Goal: Transaction & Acquisition: Purchase product/service

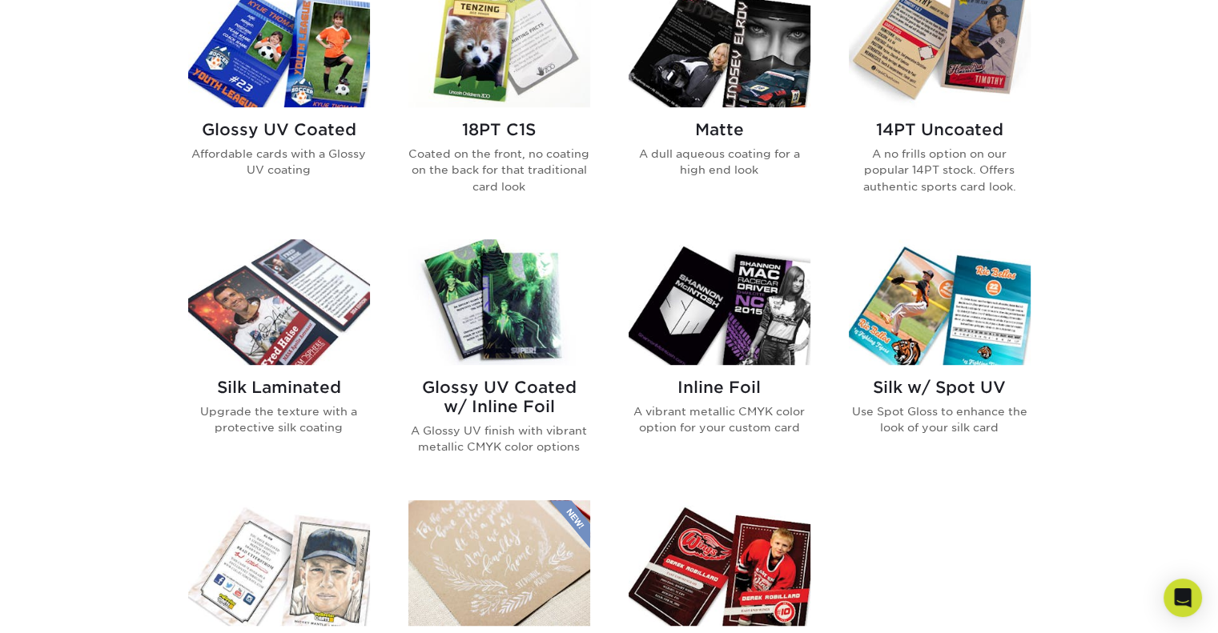
scroll to position [961, 0]
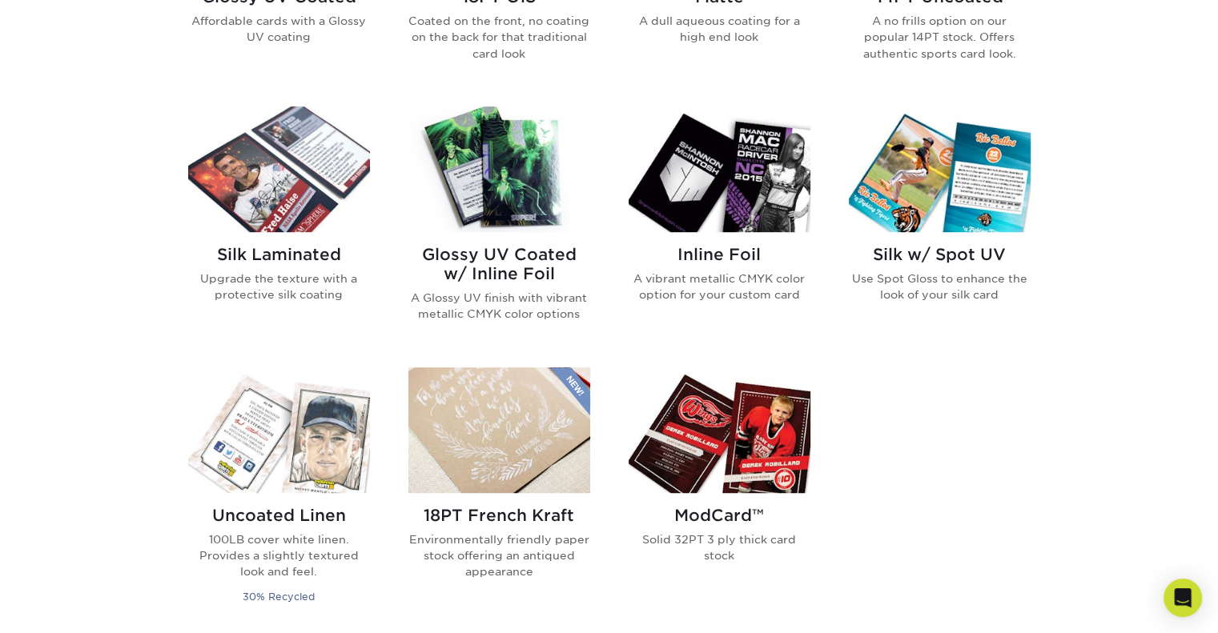
drag, startPoint x: 872, startPoint y: 251, endPoint x: 148, endPoint y: 334, distance: 728.5
click at [147, 336] on div "Get started below by choosing your paper, finish, and features: Filtered Matche…" at bounding box center [609, 231] width 1218 height 1194
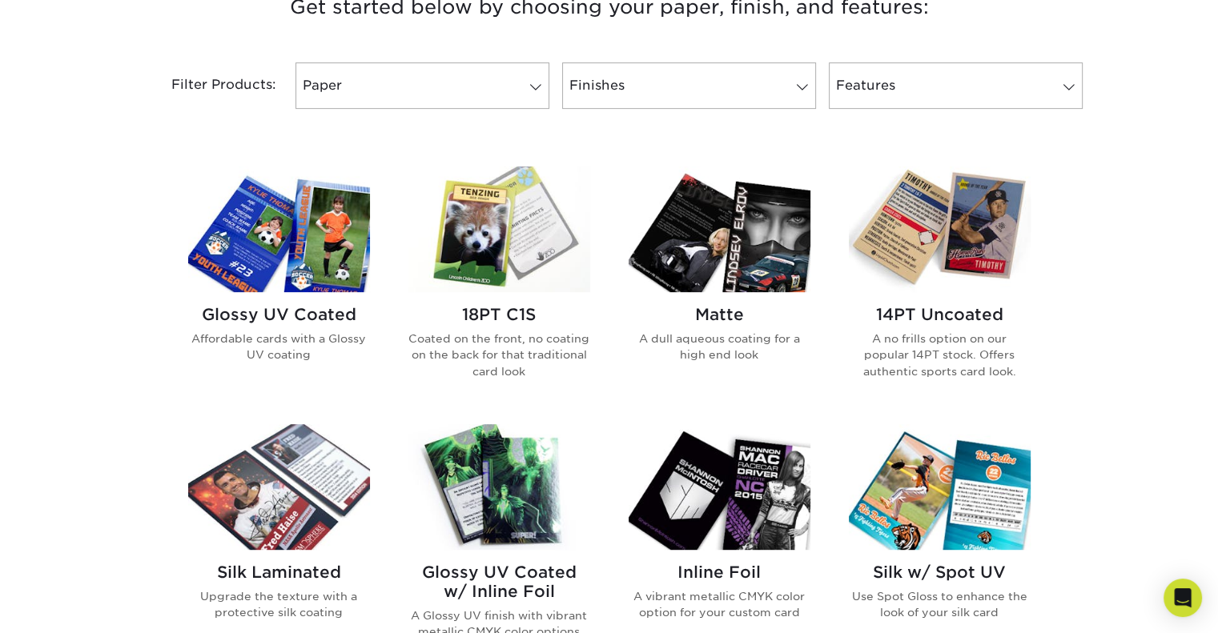
scroll to position [640, 0]
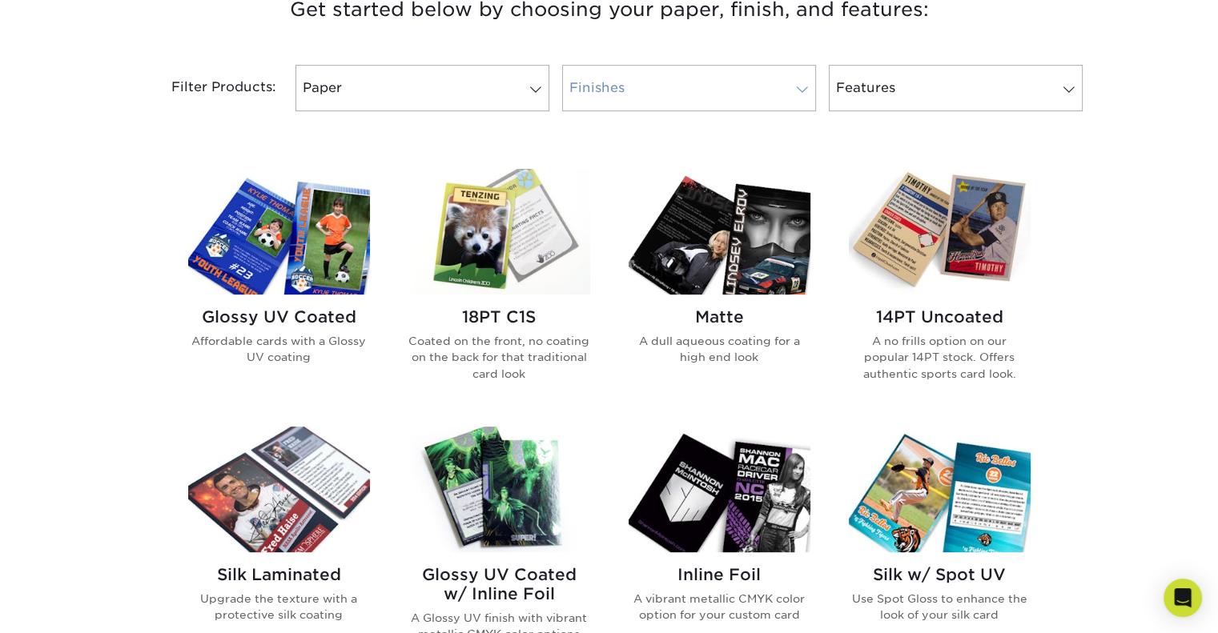
click at [696, 96] on link "Finishes" at bounding box center [689, 88] width 254 height 46
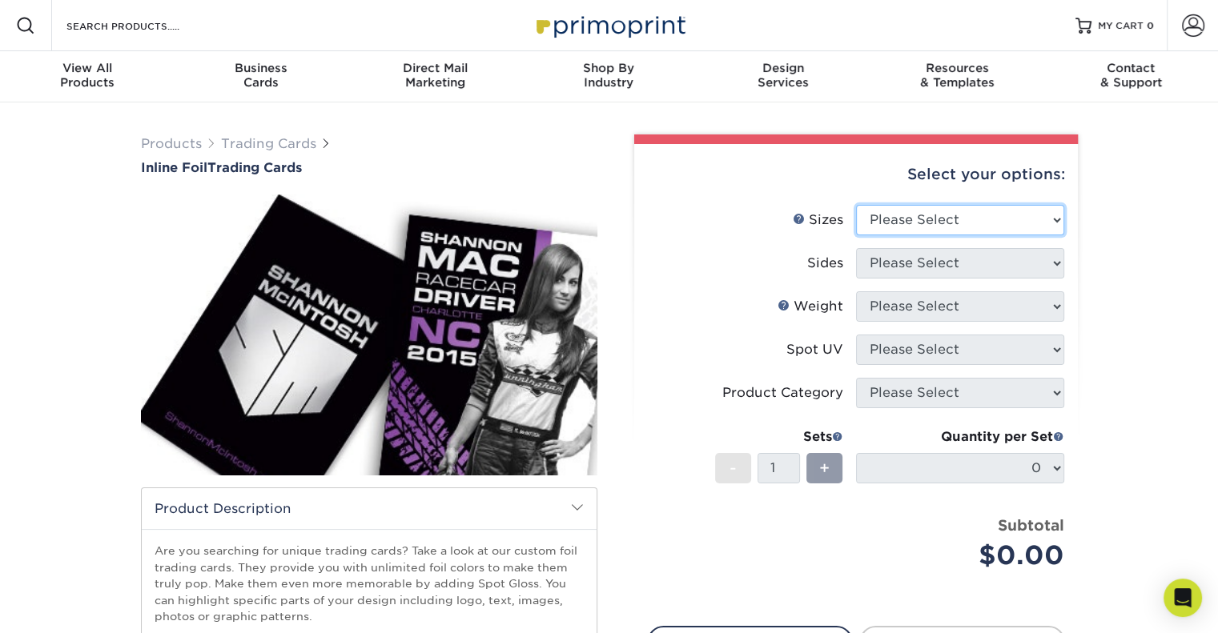
click at [918, 220] on select "Please Select 2.5" x 3.5"" at bounding box center [960, 220] width 208 height 30
select select "2.50x3.50"
click at [856, 205] on select "Please Select 2.5" x 3.5"" at bounding box center [960, 220] width 208 height 30
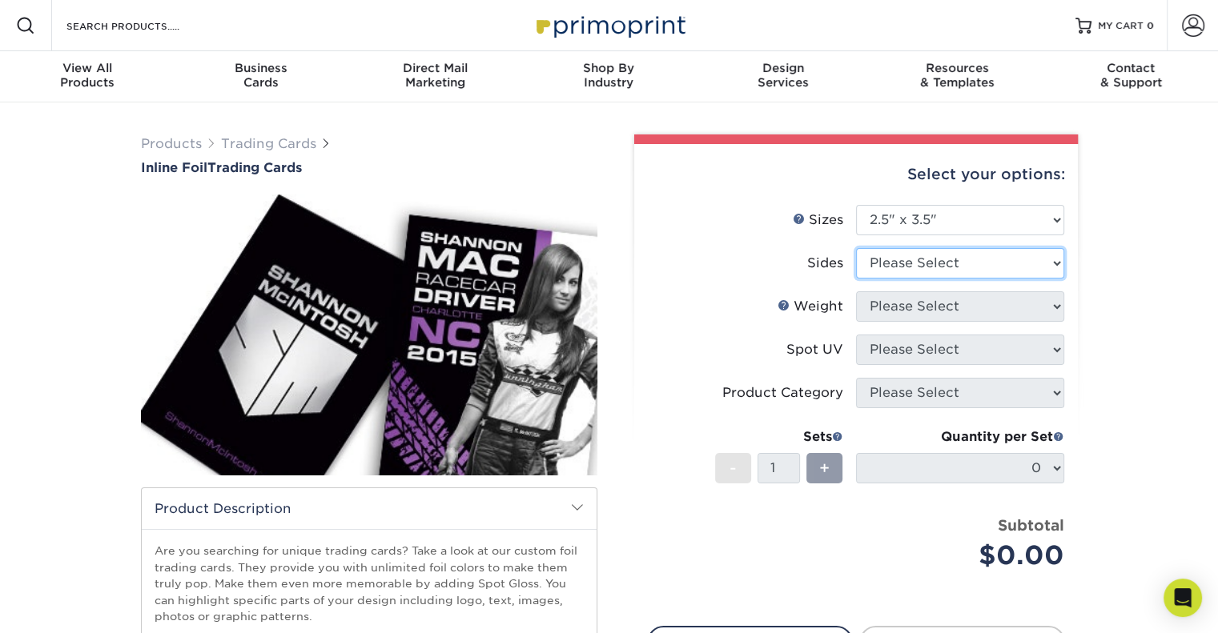
click at [925, 264] on select "Please Select Print Both Sides - Foil Back Only Print Both Sides - Foil Both Si…" at bounding box center [960, 263] width 208 height 30
select select "e9e9dfb3-fba1-4d60-972c-fd9ca5904d33"
click at [856, 248] on select "Please Select Print Both Sides - Foil Back Only Print Both Sides - Foil Both Si…" at bounding box center [960, 263] width 208 height 30
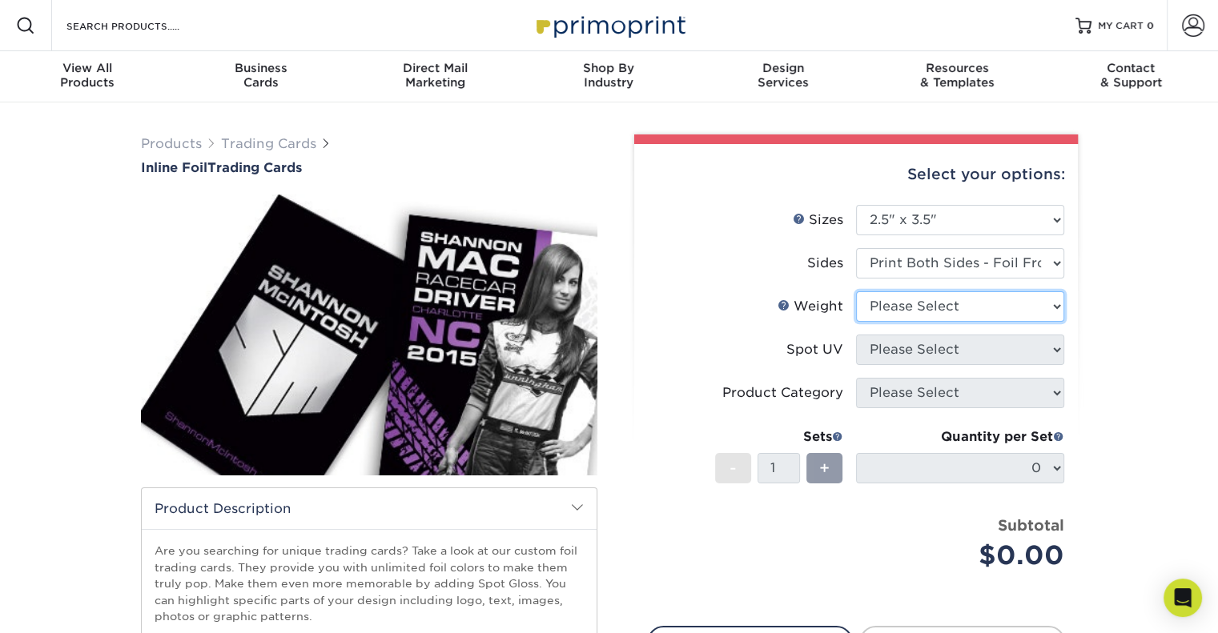
click at [938, 313] on select "Please Select 16PT" at bounding box center [960, 306] width 208 height 30
select select "16PT"
click at [856, 291] on select "Please Select 16PT" at bounding box center [960, 306] width 208 height 30
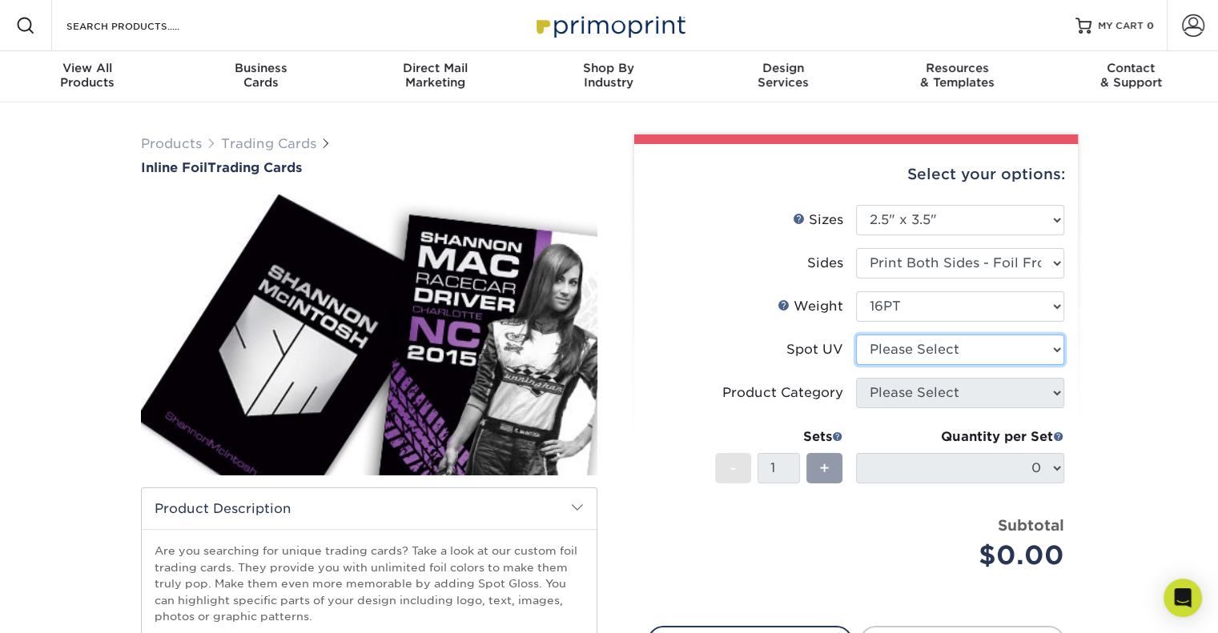
click at [933, 355] on select "Please Select No Spot UV Front and Back (Both Sides) Front Only Back Only" at bounding box center [960, 350] width 208 height 30
select select "3"
click at [856, 335] on select "Please Select No Spot UV Front and Back (Both Sides) Front Only Back Only" at bounding box center [960, 350] width 208 height 30
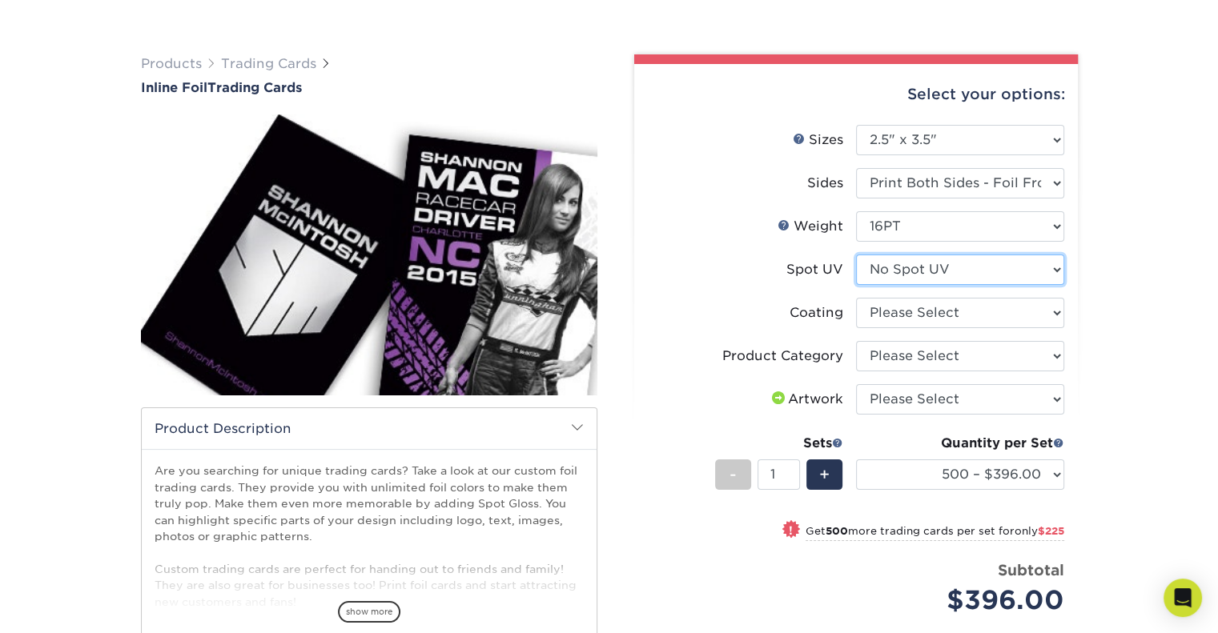
scroll to position [160, 0]
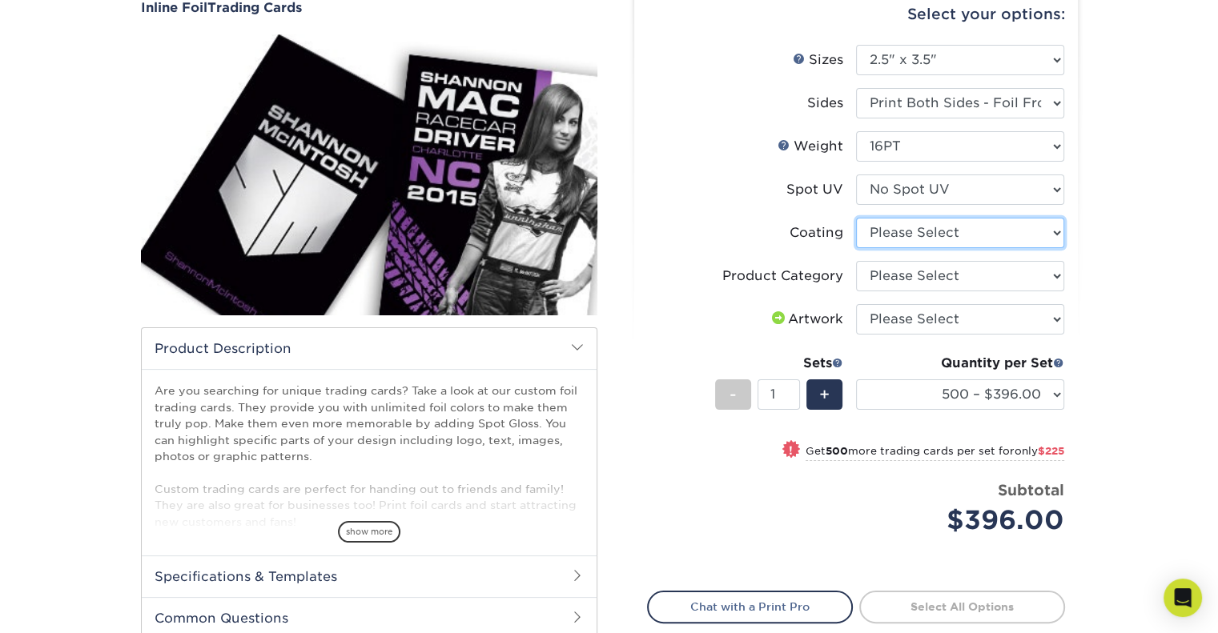
click at [969, 230] on select at bounding box center [960, 233] width 208 height 30
select select "3e7618de-abca-4bda-9f97-8b9129e913d8"
click at [856, 218] on select at bounding box center [960, 233] width 208 height 30
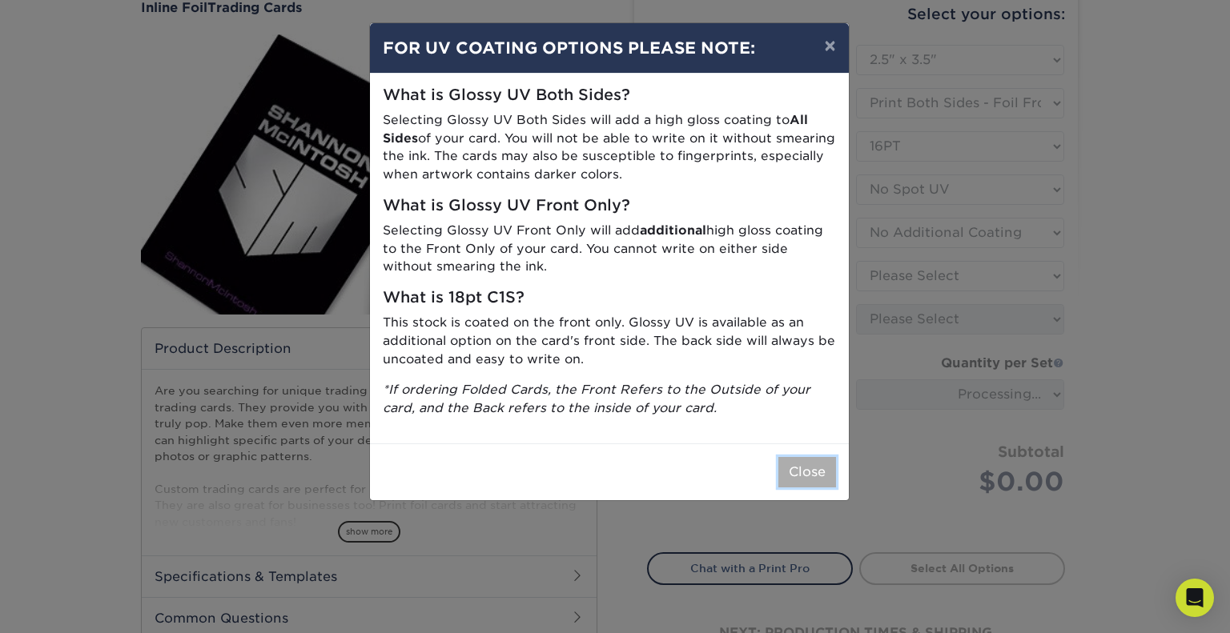
click at [813, 473] on button "Close" at bounding box center [807, 472] width 58 height 30
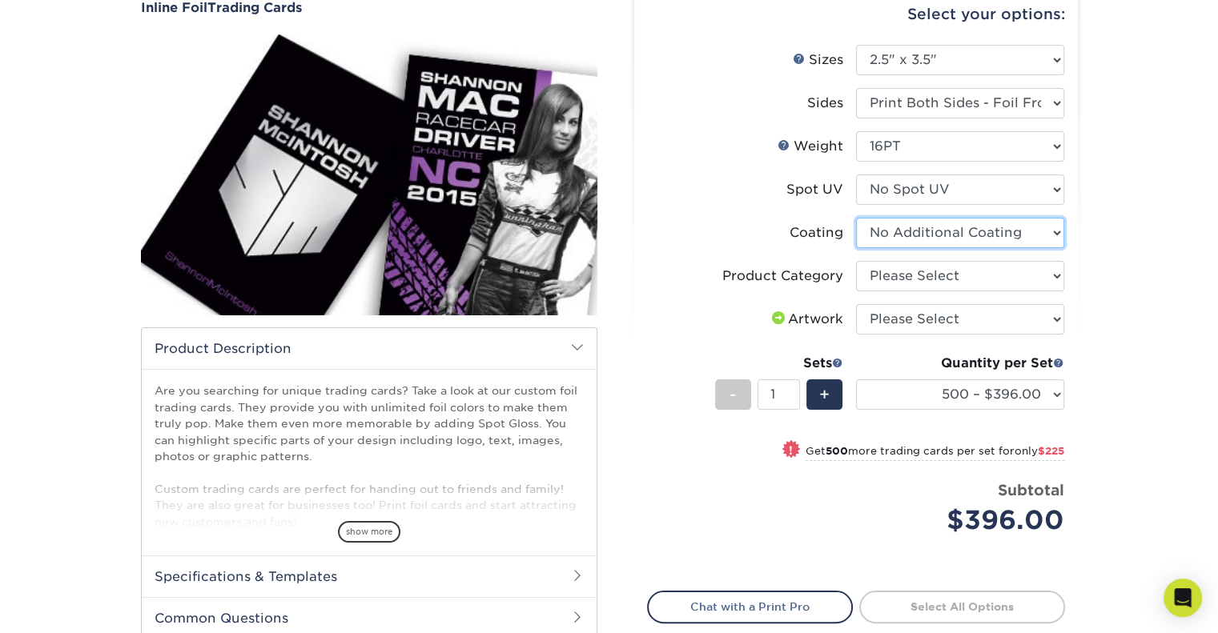
click at [961, 227] on select at bounding box center [960, 233] width 208 height 30
click at [967, 235] on select at bounding box center [960, 233] width 208 height 30
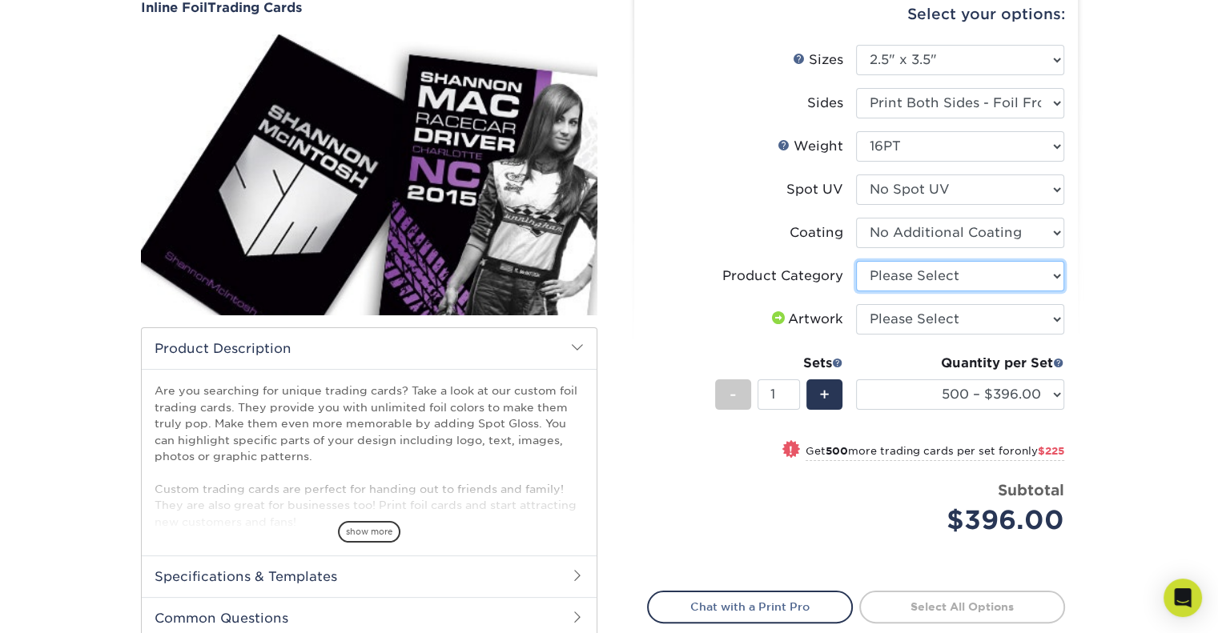
click at [960, 271] on select "Please Select Trading Cards" at bounding box center [960, 276] width 208 height 30
select select "c2f9bce9-36c2-409d-b101-c29d9d031e18"
click at [856, 261] on select "Please Select Trading Cards" at bounding box center [960, 276] width 208 height 30
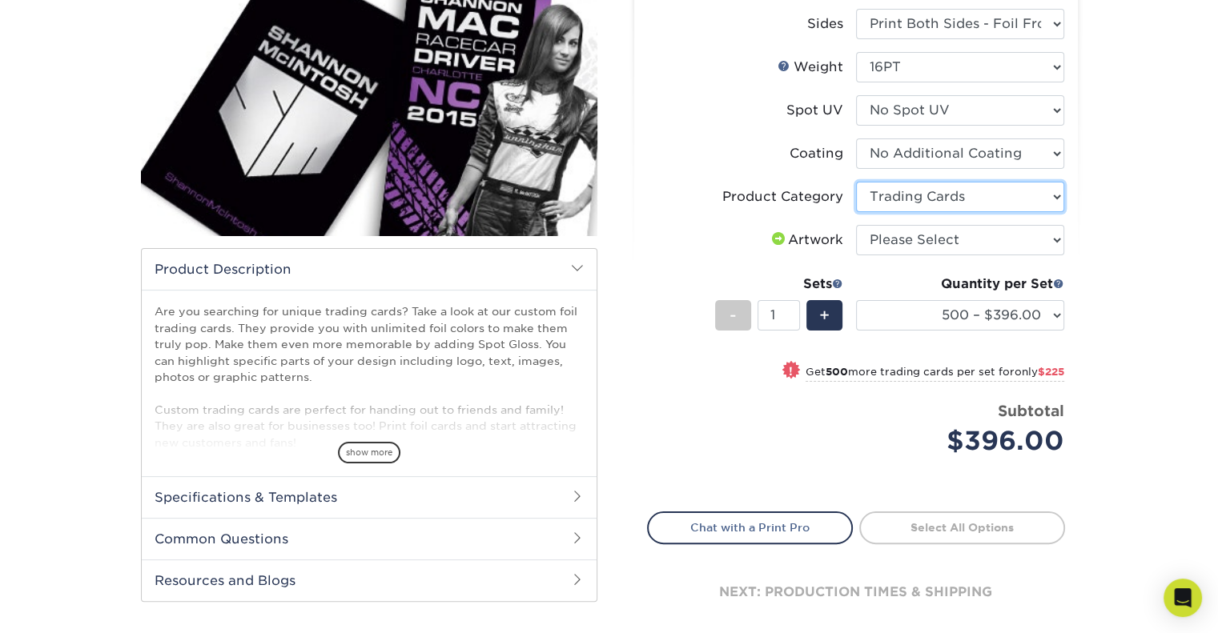
scroll to position [240, 0]
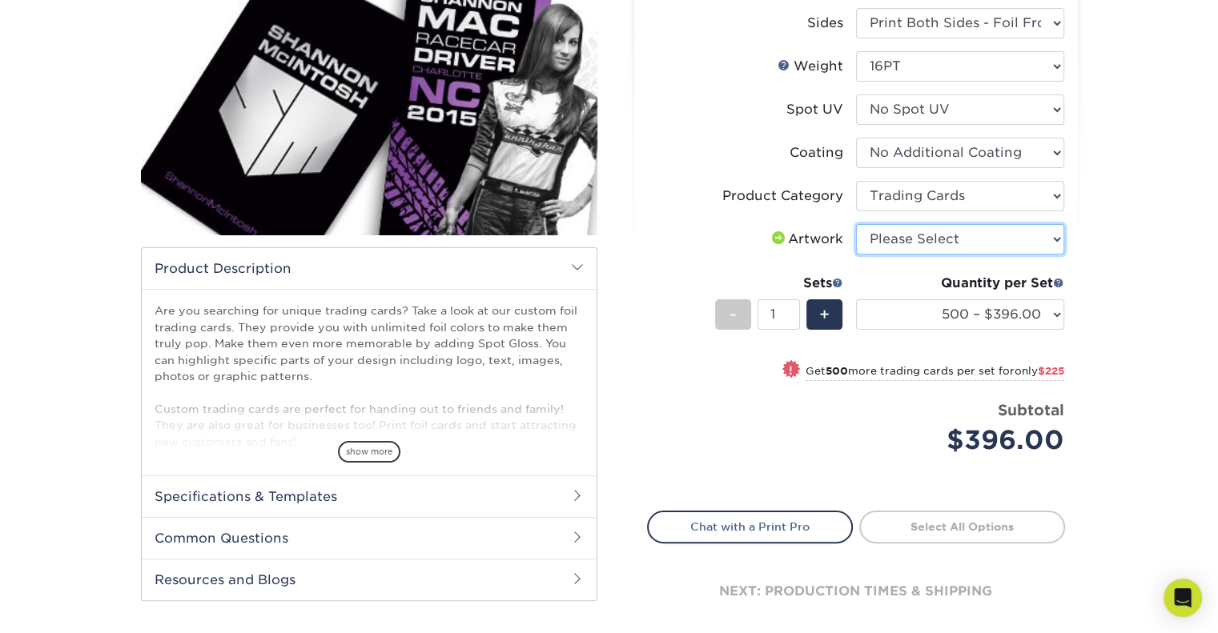
click at [962, 231] on select "Please Select I will upload files I need a design - $100" at bounding box center [960, 239] width 208 height 30
select select "upload"
click at [856, 224] on select "Please Select I will upload files I need a design - $100" at bounding box center [960, 239] width 208 height 30
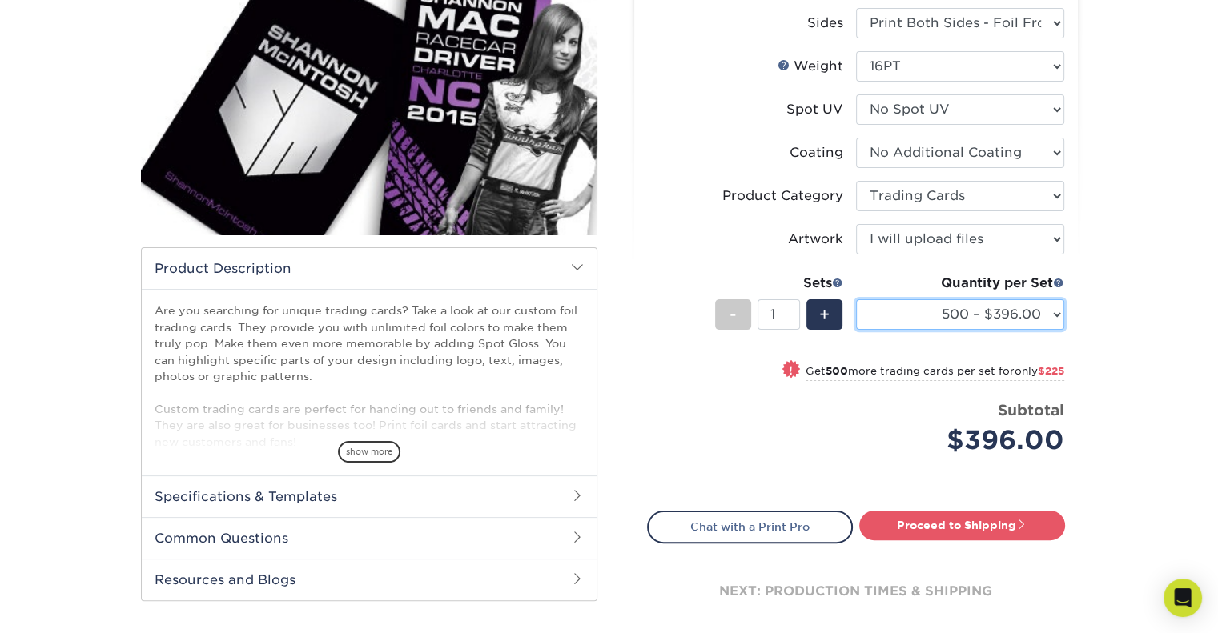
click at [1038, 317] on select "500 – $396.00 1000 – $621.00 2500 – $896.00 5000 – $1262.00" at bounding box center [960, 314] width 208 height 30
click at [1138, 321] on div "Products Trading Cards Inline Foil Trading Cards show more Templates /" at bounding box center [609, 279] width 1218 height 835
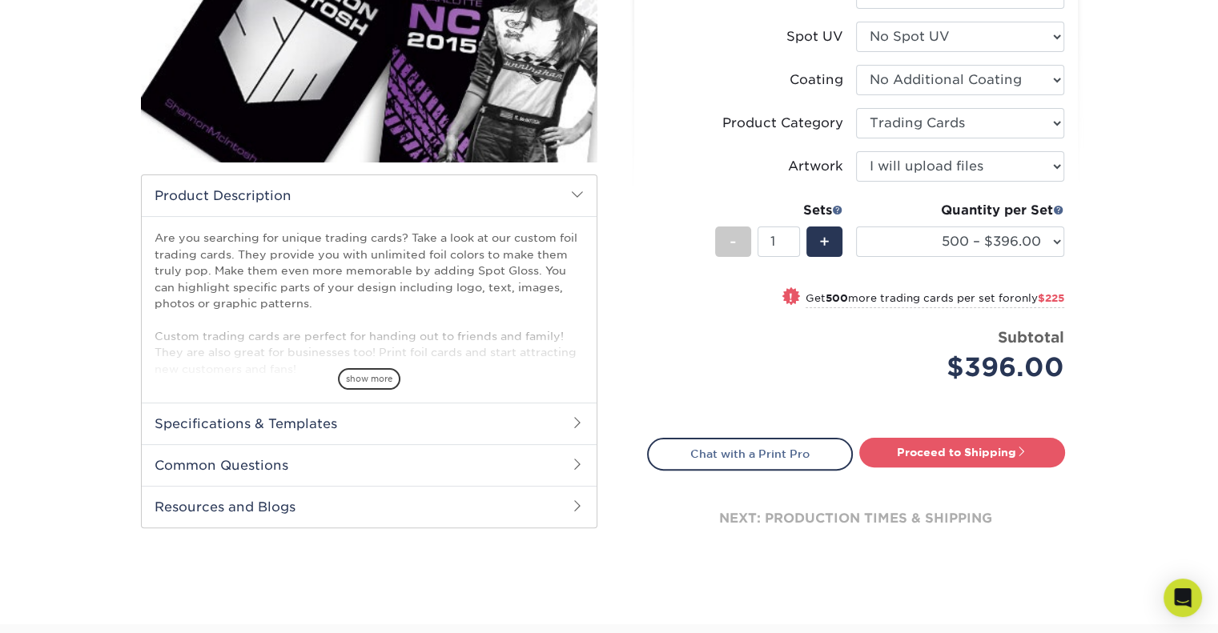
scroll to position [480, 0]
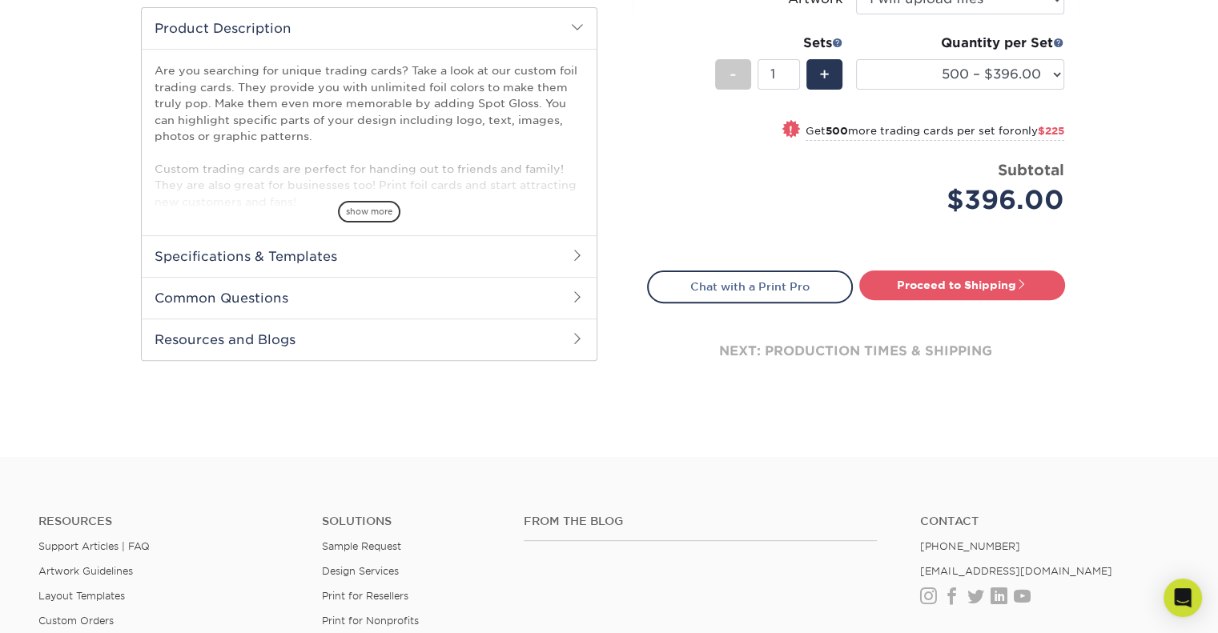
click at [379, 223] on div "Are you searching for unique trading cards? Take a look at our custom foil trad…" at bounding box center [369, 142] width 455 height 187
click at [383, 207] on span "show more" at bounding box center [369, 212] width 62 height 22
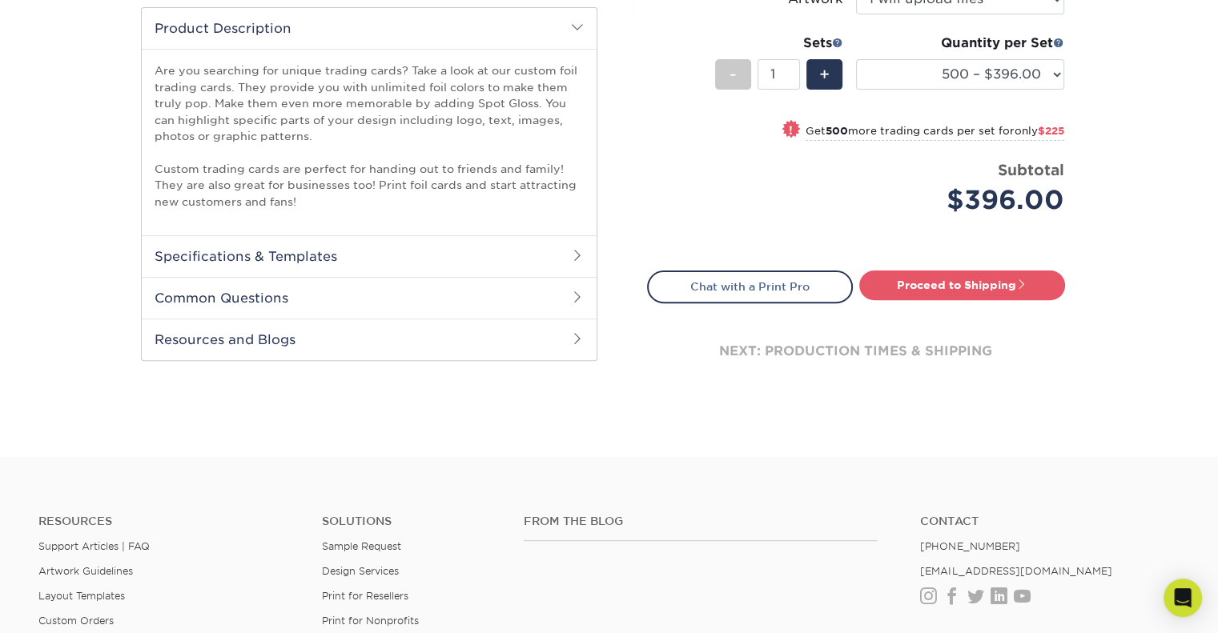
click at [375, 262] on h2 "Specifications & Templates" at bounding box center [369, 256] width 455 height 42
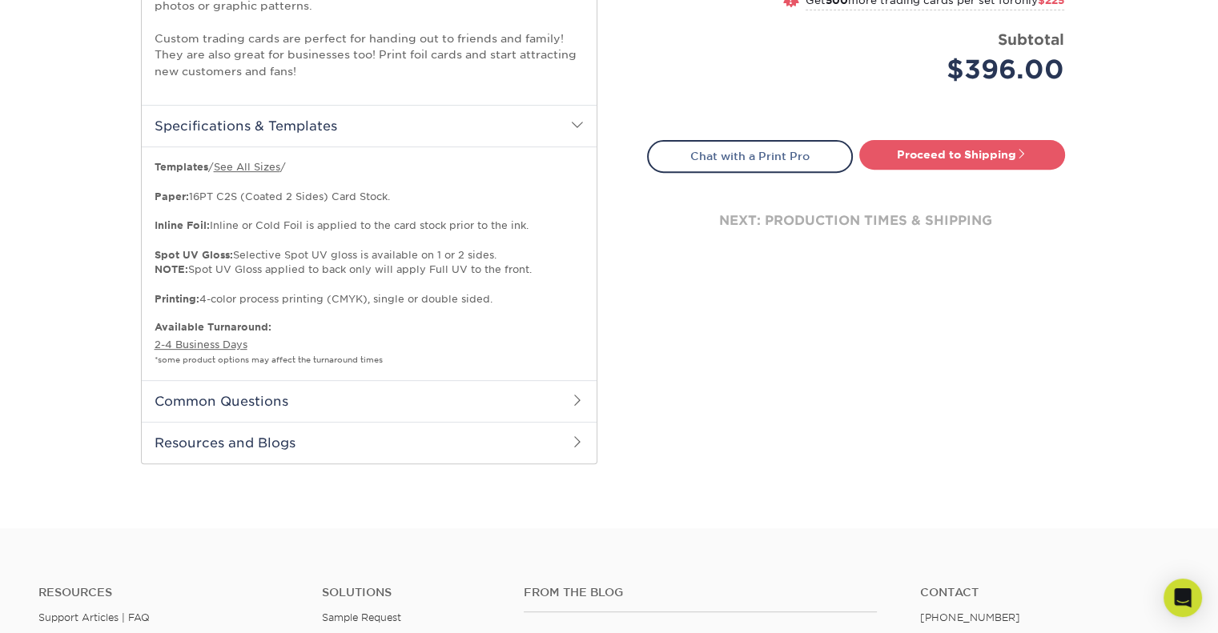
scroll to position [640, 0]
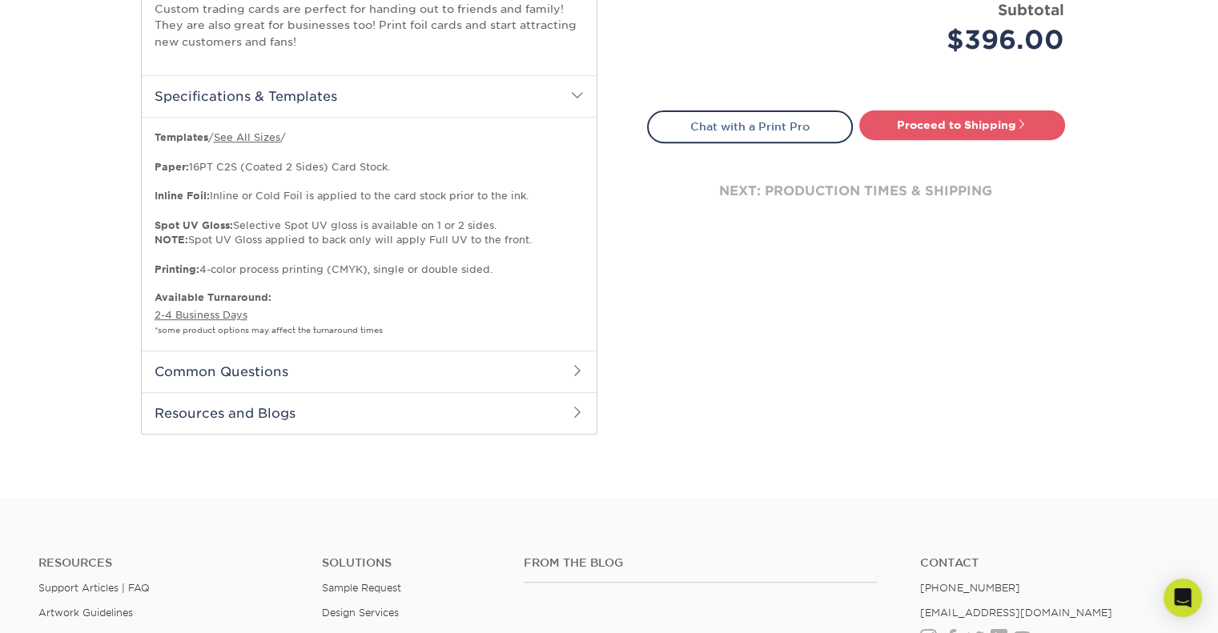
click at [333, 367] on h2 "Common Questions" at bounding box center [369, 372] width 455 height 42
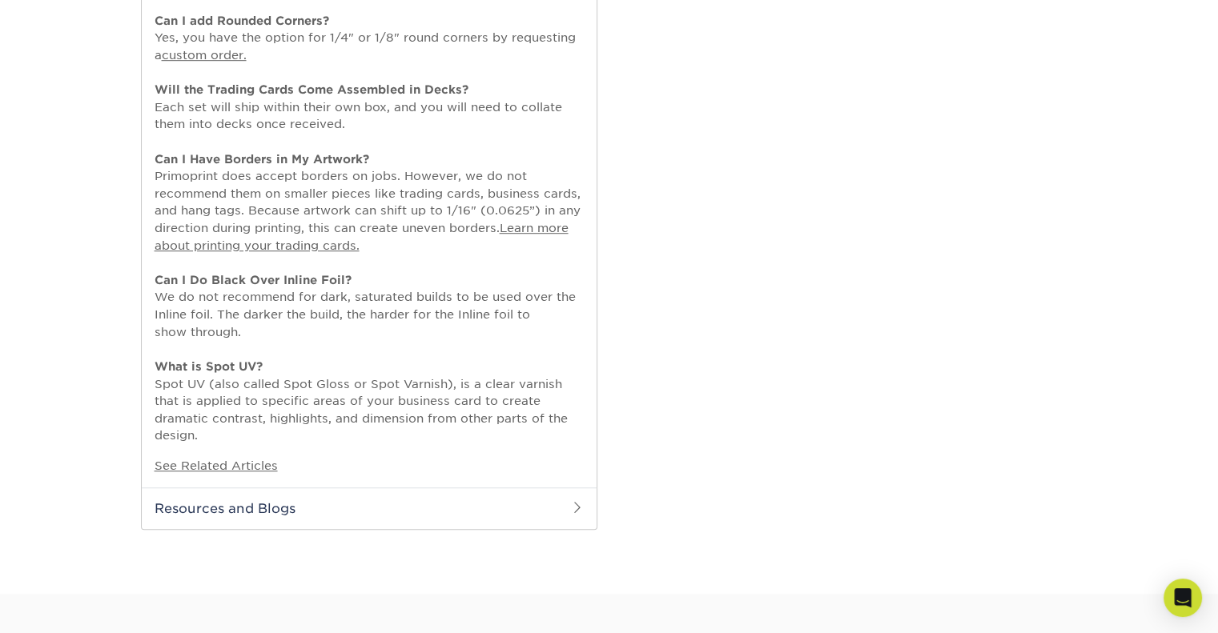
scroll to position [1041, 0]
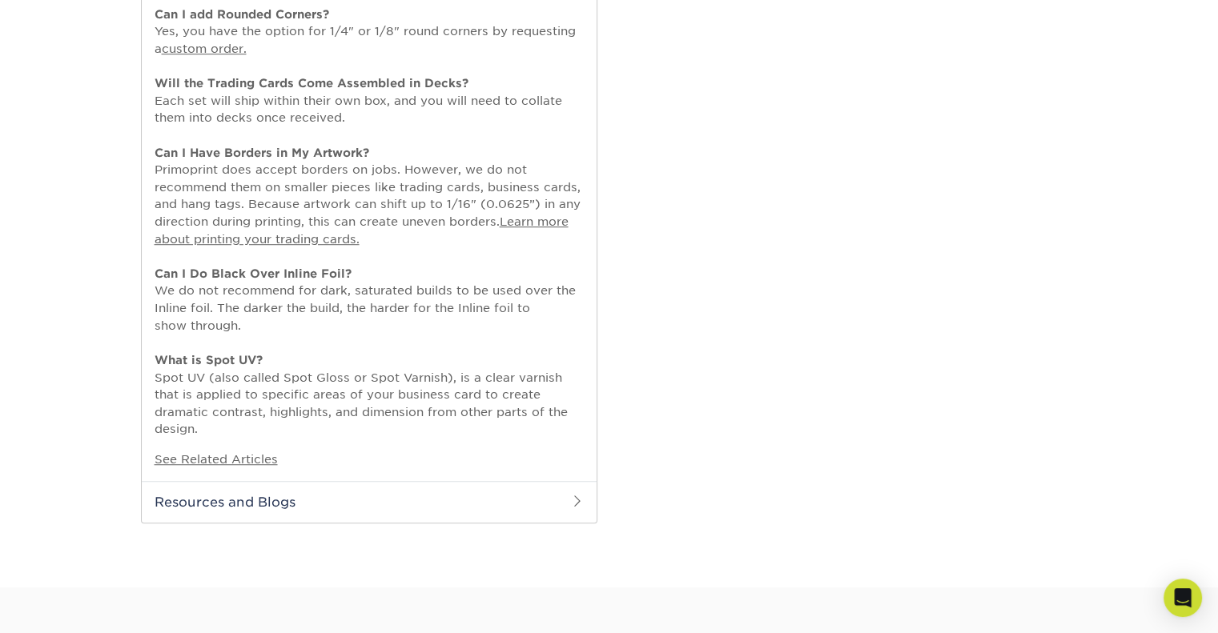
click at [250, 503] on h2 "Resources and Blogs" at bounding box center [369, 502] width 455 height 42
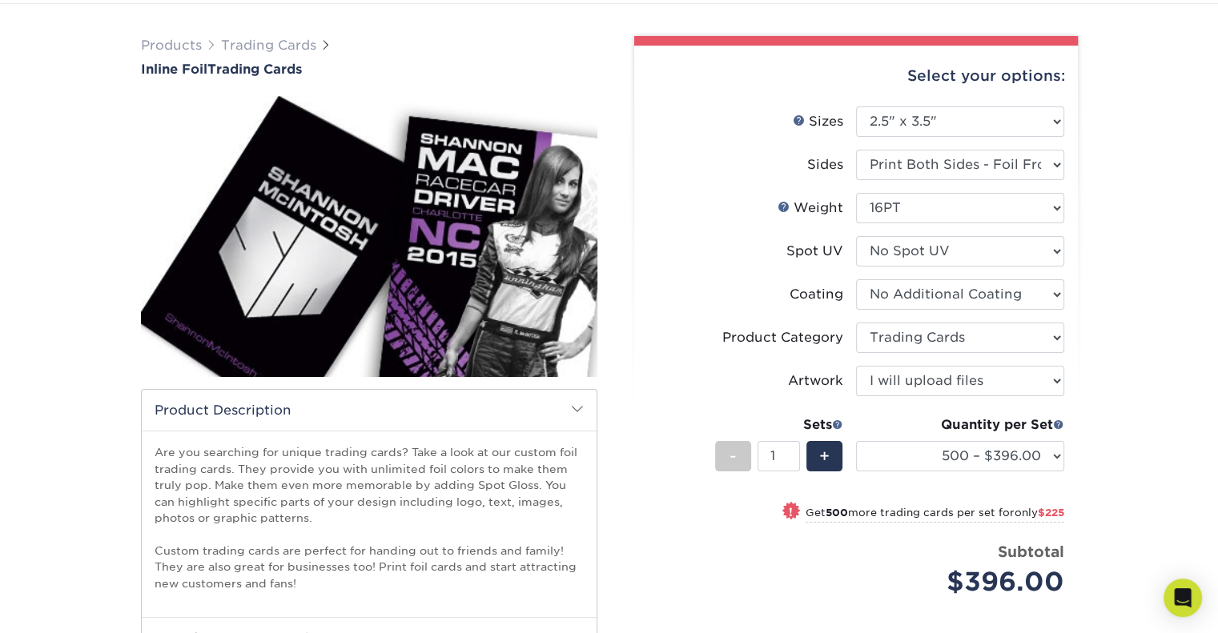
scroll to position [0, 0]
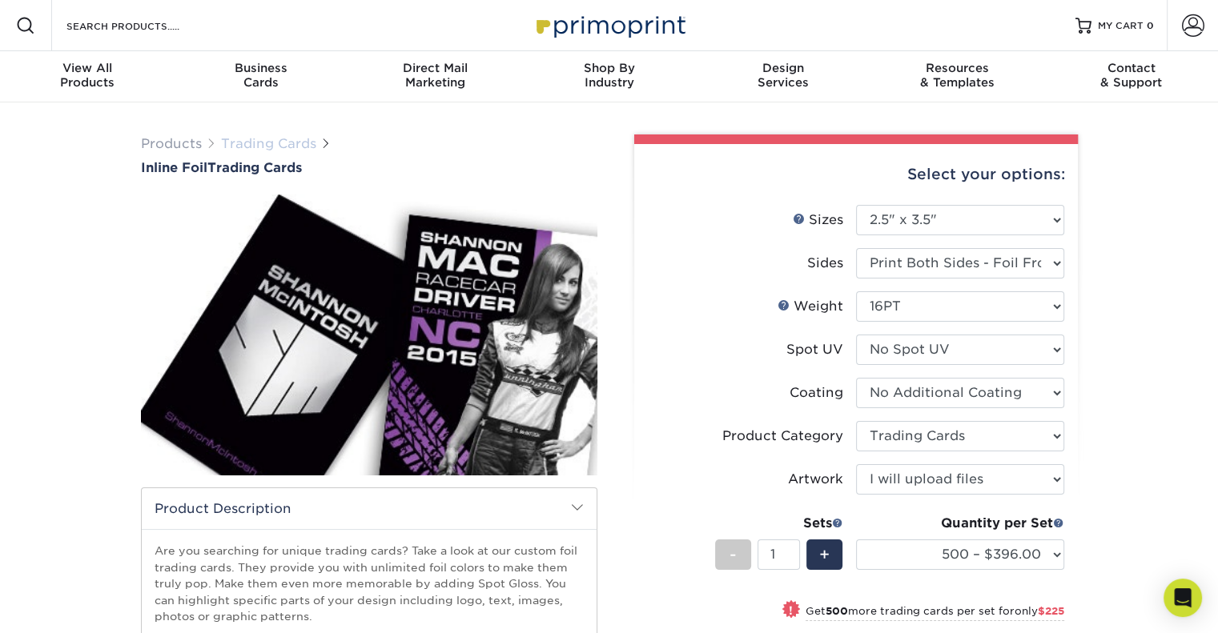
click at [288, 143] on link "Trading Cards" at bounding box center [268, 143] width 95 height 15
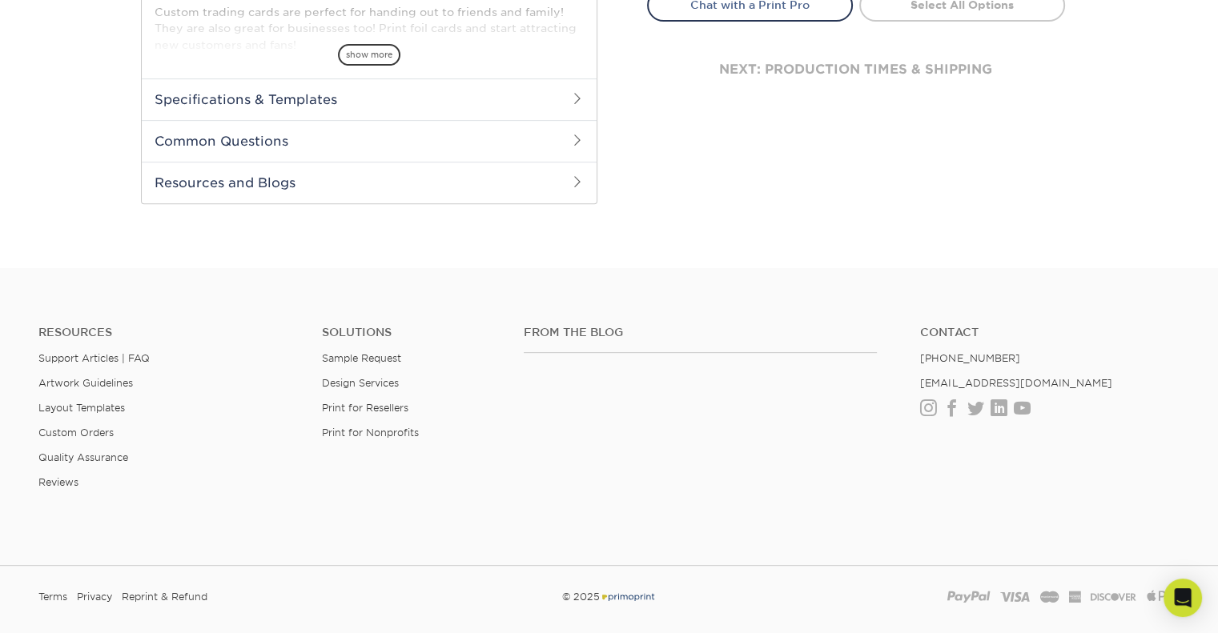
scroll to position [721, 0]
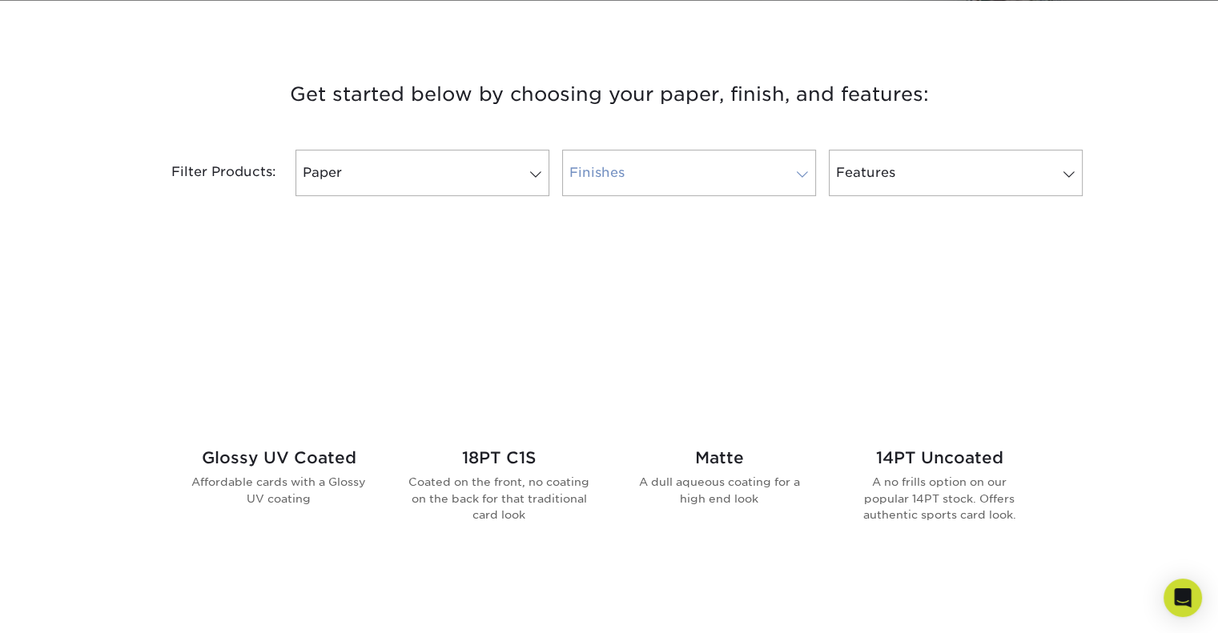
scroll to position [560, 0]
